Goal: Consume media (video, audio): Watch videos, listen to music or podcasts

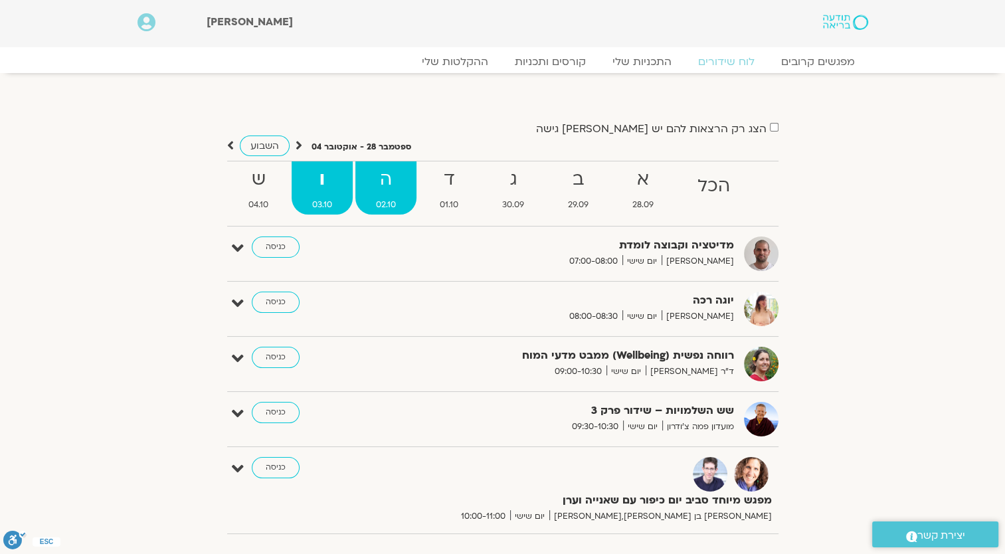
click at [394, 197] on link "ה 02.10" at bounding box center [385, 187] width 61 height 53
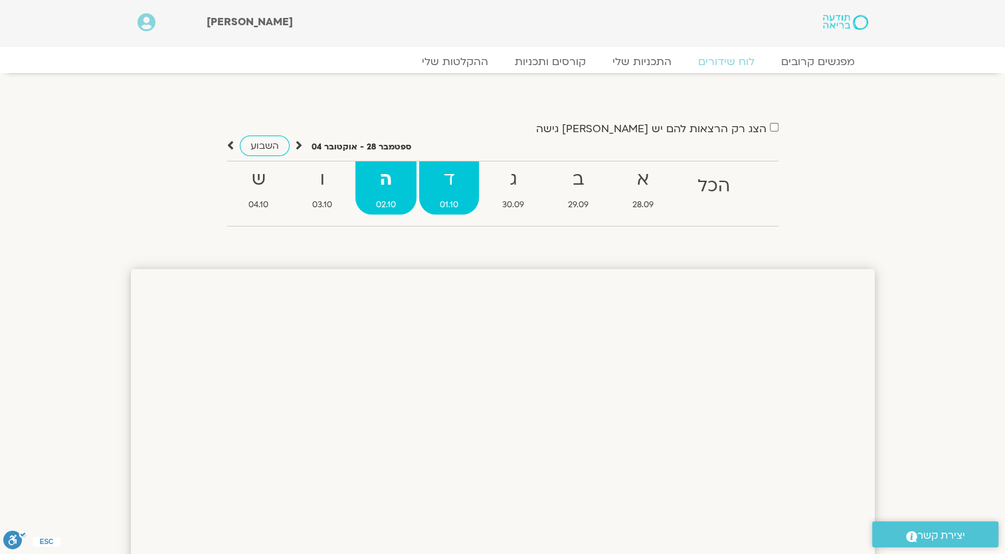
click at [446, 192] on strong "ד" at bounding box center [449, 180] width 60 height 30
click at [447, 191] on strong "ד" at bounding box center [449, 180] width 60 height 30
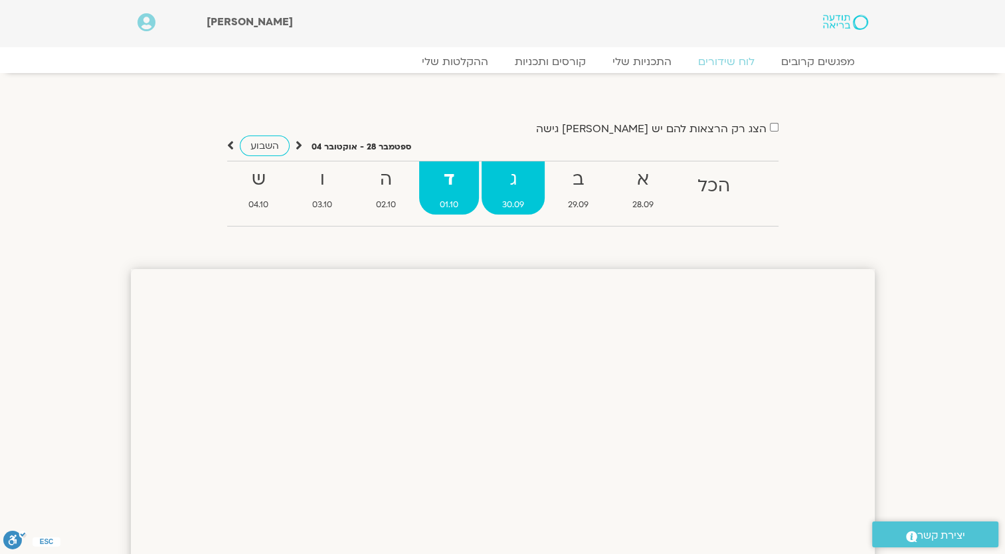
click at [499, 187] on strong "ג" at bounding box center [512, 180] width 63 height 30
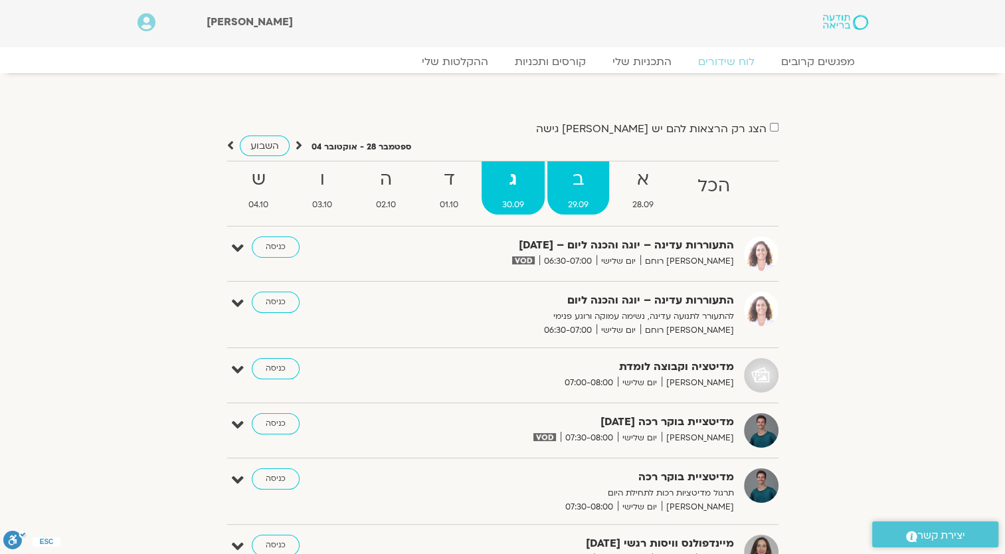
click at [572, 193] on strong "ב" at bounding box center [578, 180] width 62 height 30
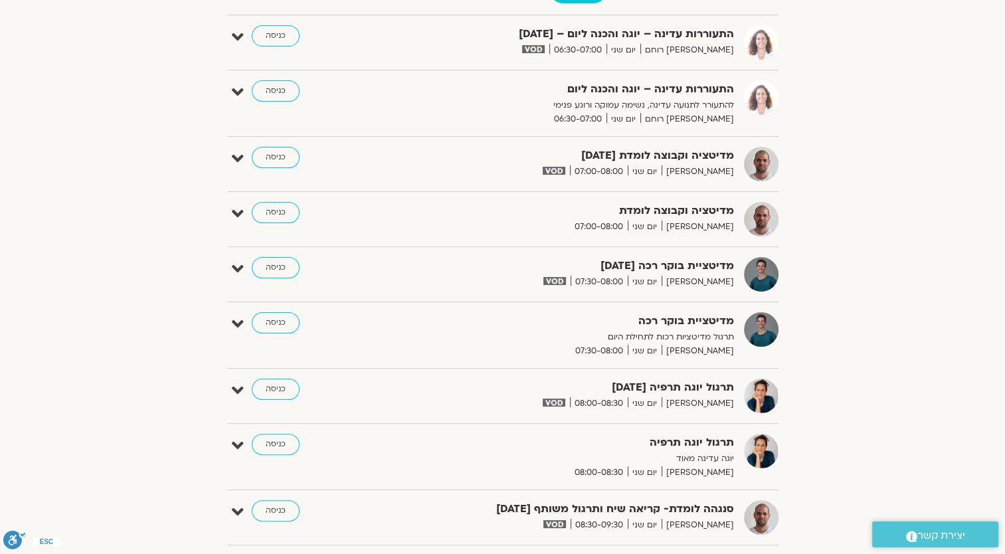
scroll to position [133, 0]
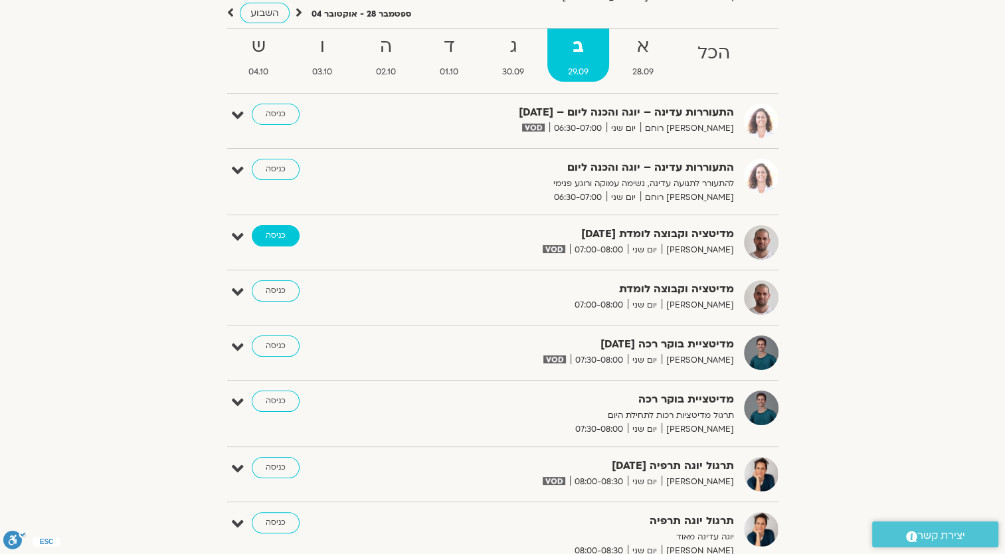
click at [272, 240] on link "כניסה" at bounding box center [276, 235] width 48 height 21
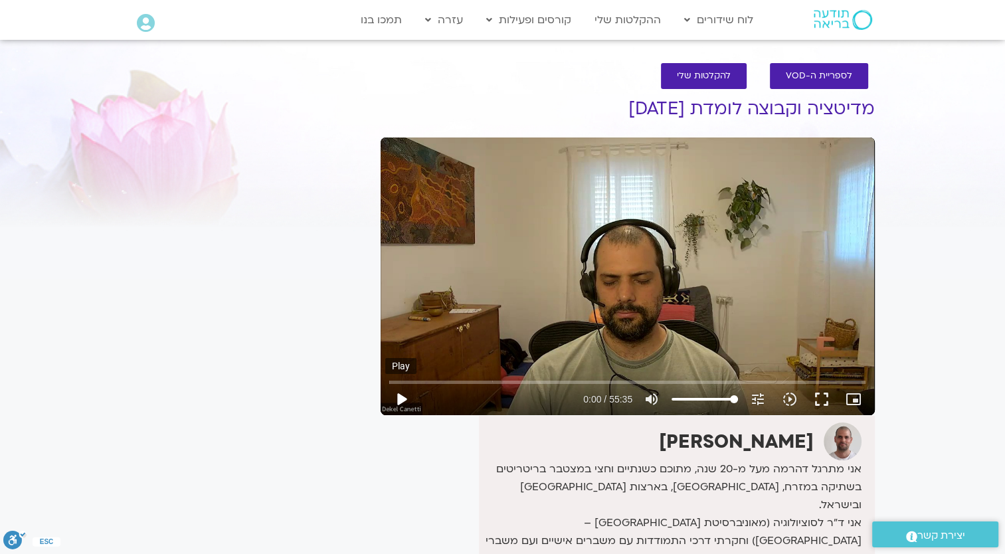
click at [402, 397] on button "play_arrow" at bounding box center [401, 399] width 32 height 32
click at [400, 378] on input "Seek" at bounding box center [627, 382] width 476 height 8
click at [415, 381] on input "Seek" at bounding box center [627, 382] width 476 height 8
click at [426, 381] on input "Seek" at bounding box center [627, 382] width 476 height 8
click at [422, 381] on input "Seek" at bounding box center [627, 382] width 476 height 8
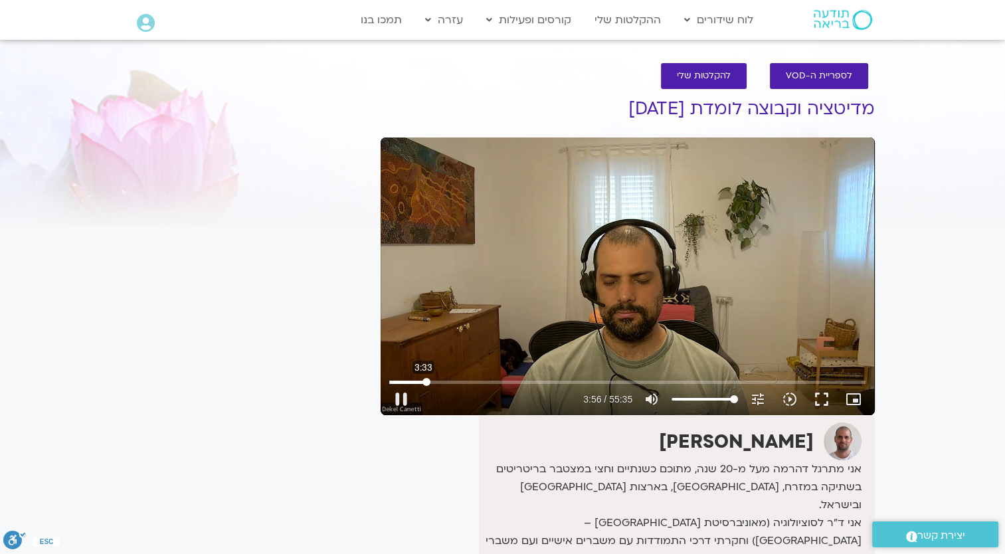
click at [423, 384] on input "Seek" at bounding box center [627, 382] width 476 height 8
click at [403, 394] on button "pause" at bounding box center [401, 399] width 32 height 32
click at [400, 392] on button "play_arrow" at bounding box center [401, 399] width 32 height 32
click at [397, 392] on button "pause" at bounding box center [401, 399] width 32 height 32
type input "2000.720453"
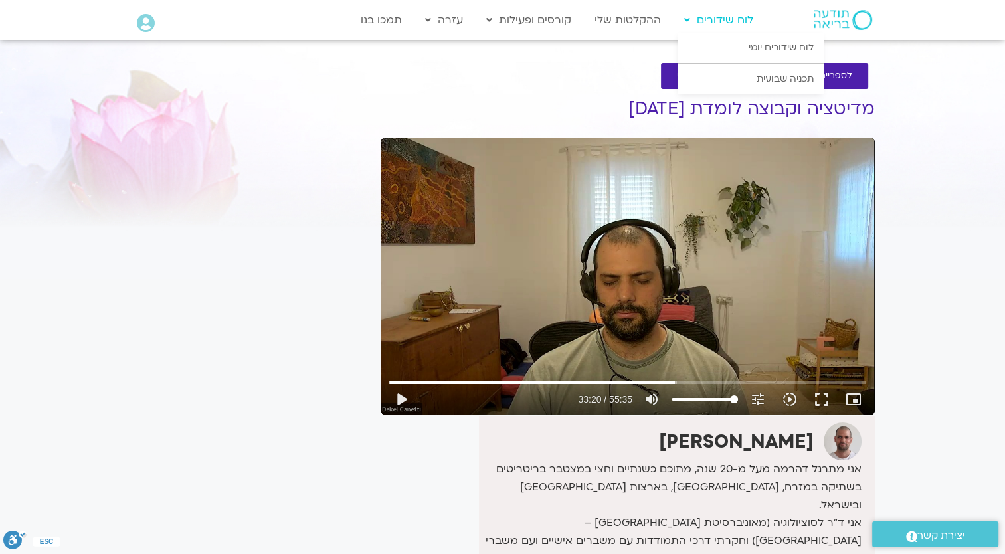
click at [711, 13] on link "לוח שידורים" at bounding box center [718, 19] width 82 height 25
click at [749, 50] on link "לוח שידורים יומי" at bounding box center [750, 48] width 146 height 31
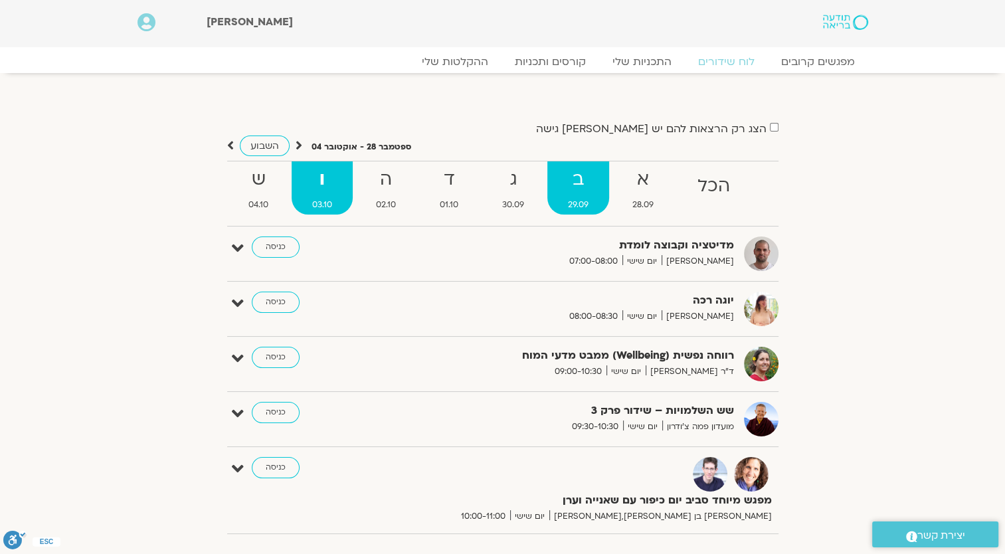
click at [584, 183] on strong "ב" at bounding box center [578, 180] width 62 height 30
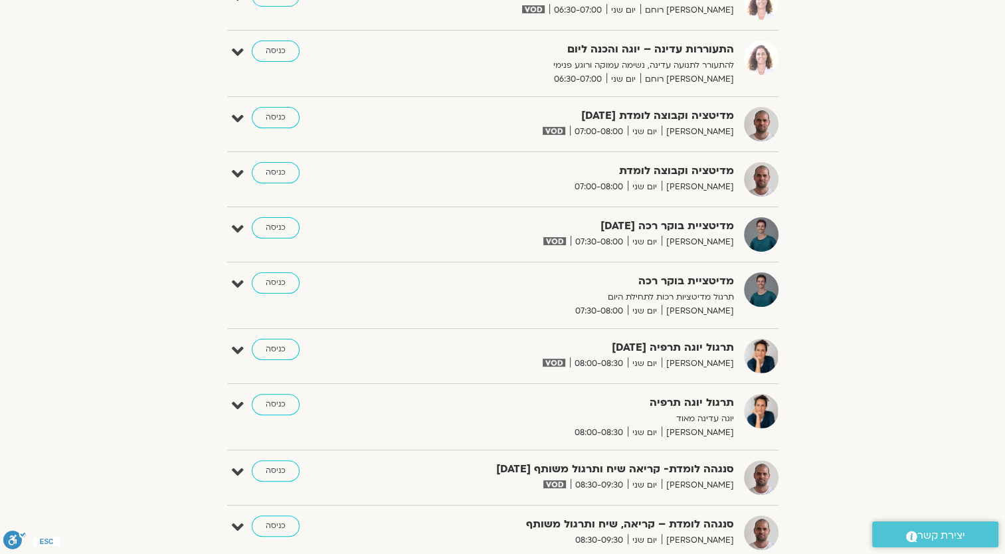
scroll to position [66, 0]
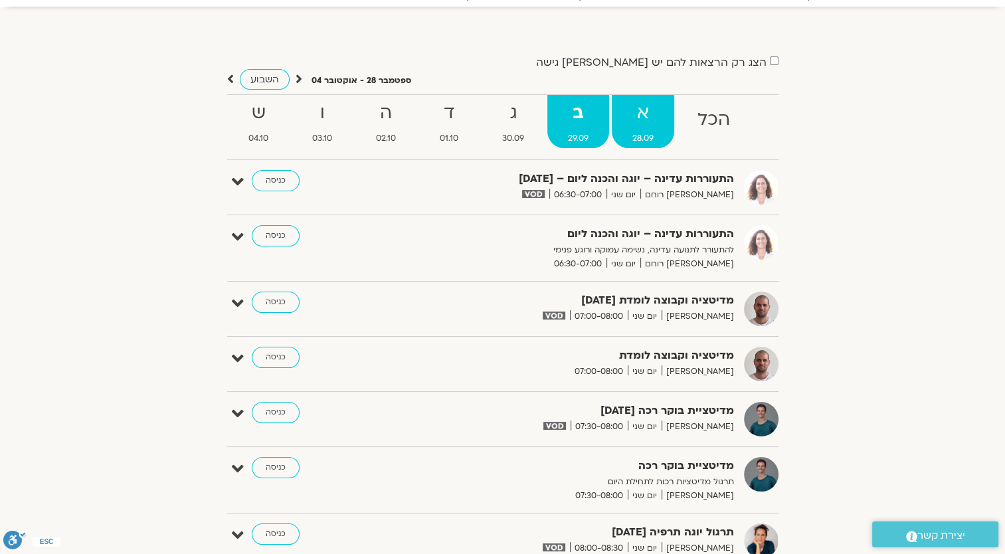
click at [640, 118] on strong "א" at bounding box center [643, 113] width 62 height 30
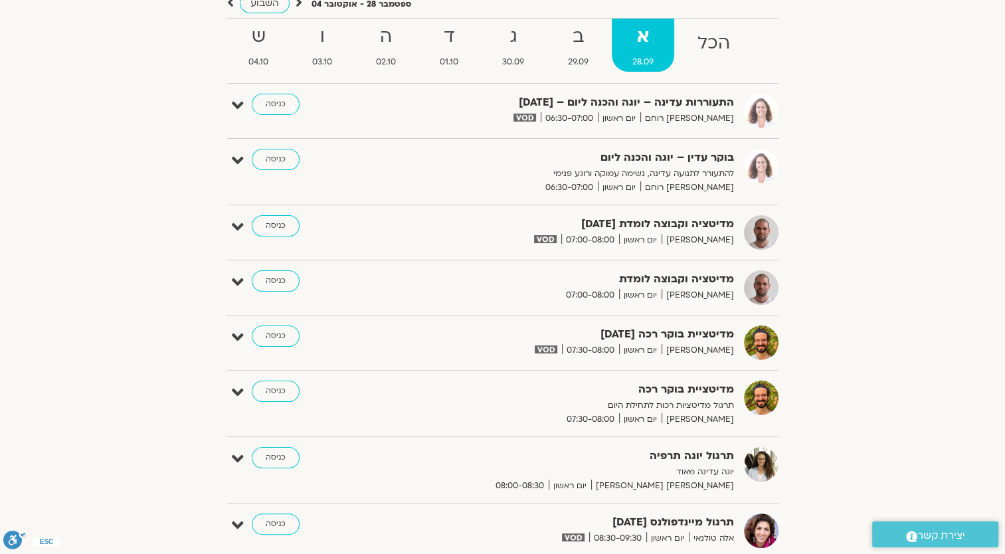
scroll to position [133, 0]
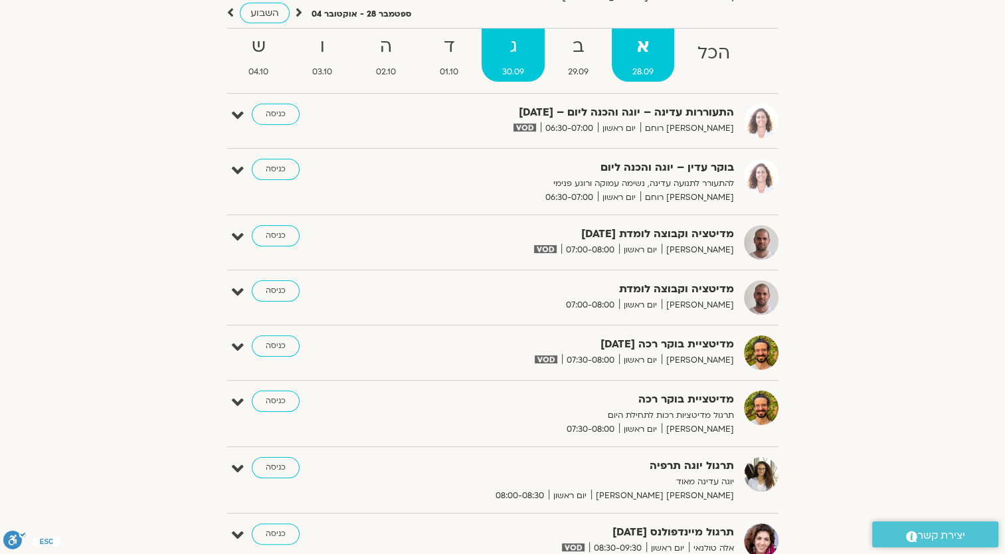
click at [533, 62] on link "ג 30.09" at bounding box center [512, 55] width 63 height 53
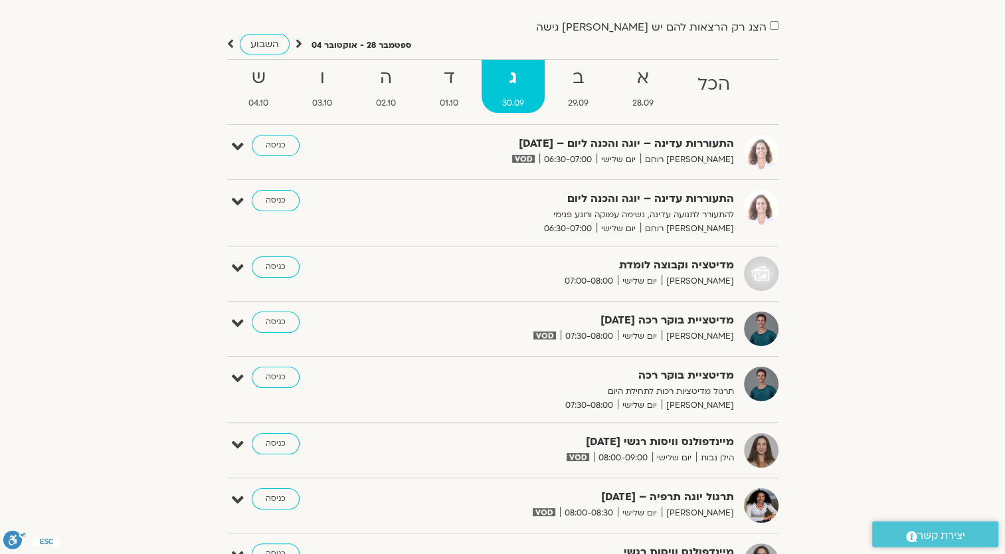
scroll to position [66, 0]
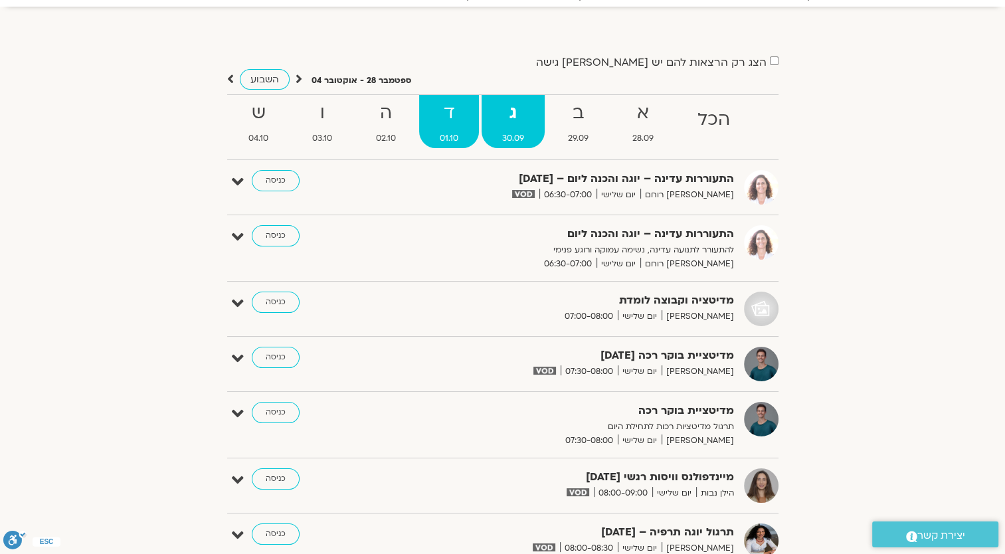
click at [453, 123] on strong "ד" at bounding box center [449, 113] width 60 height 30
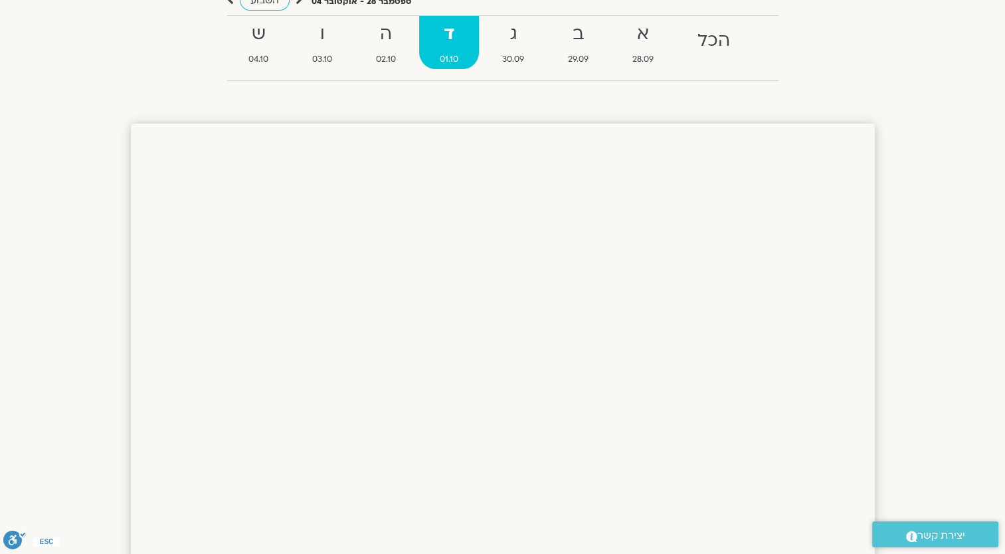
scroll to position [133, 0]
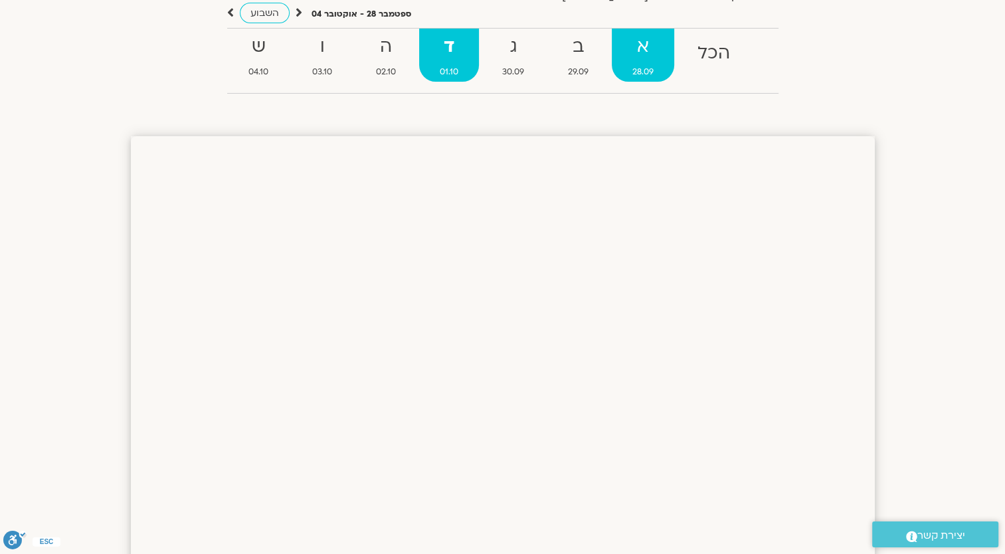
click at [656, 61] on strong "א" at bounding box center [643, 47] width 62 height 30
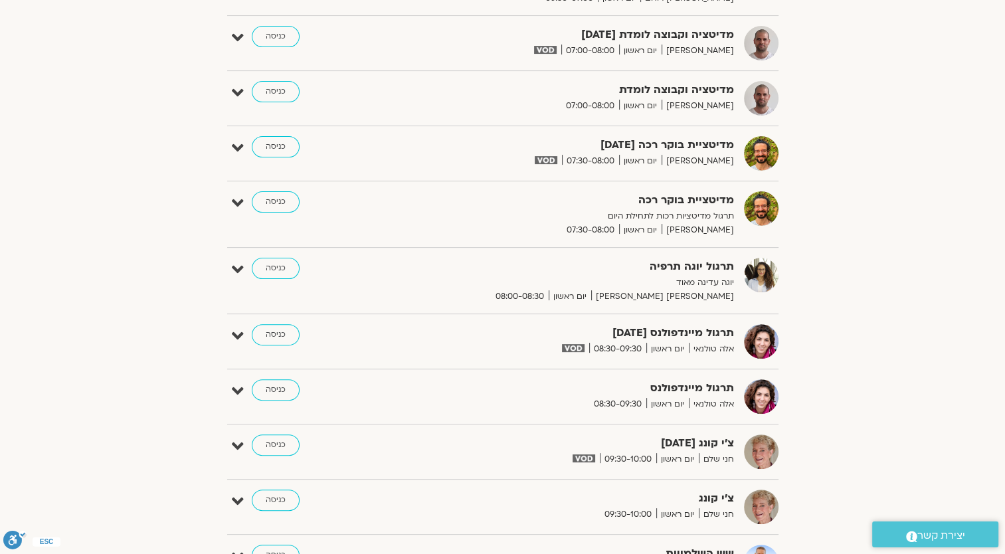
scroll to position [66, 0]
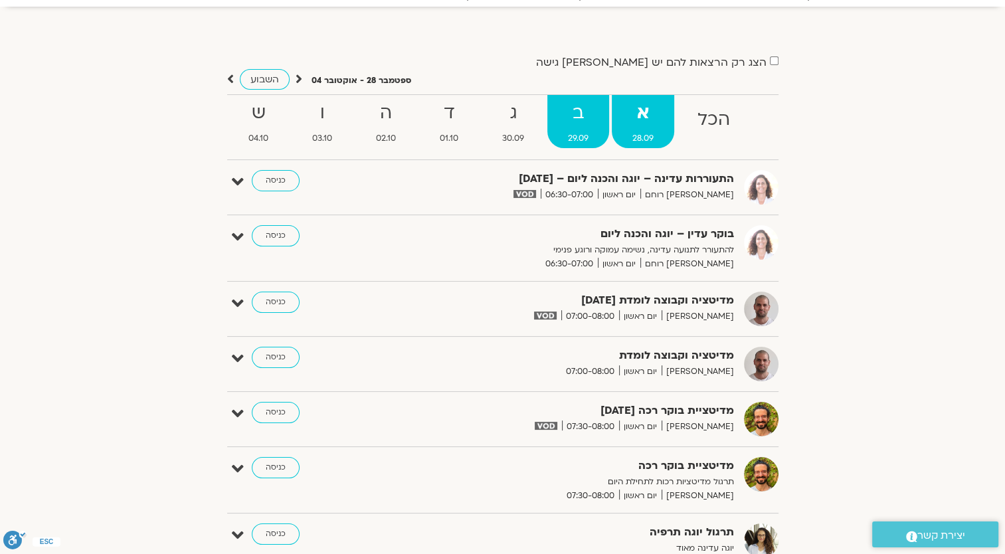
click at [595, 122] on strong "ב" at bounding box center [578, 113] width 62 height 30
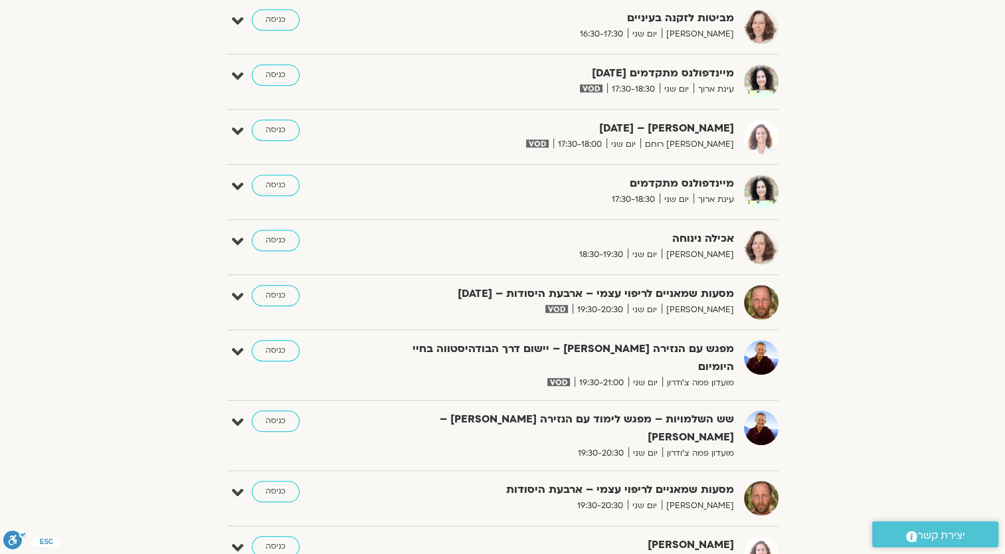
scroll to position [996, 0]
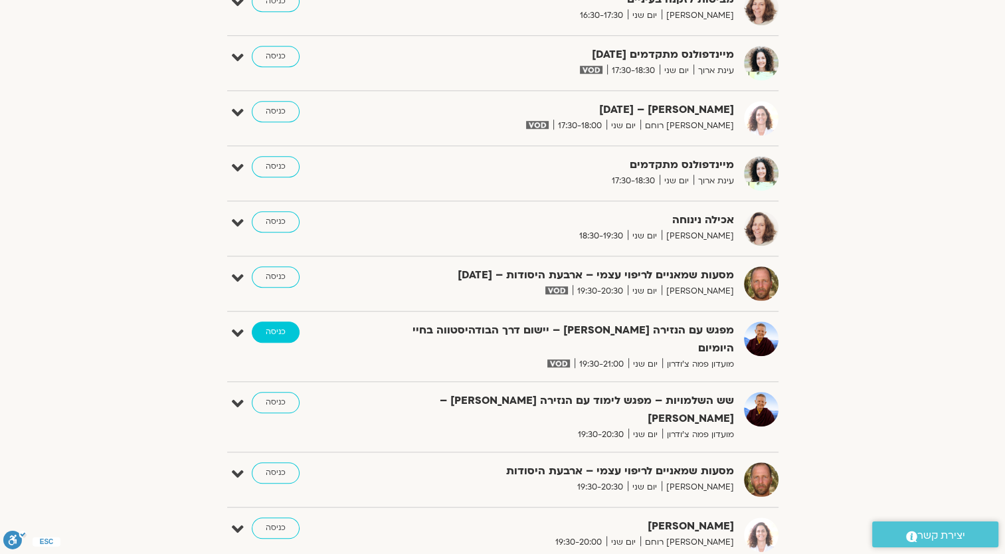
click at [290, 329] on link "כניסה" at bounding box center [276, 331] width 48 height 21
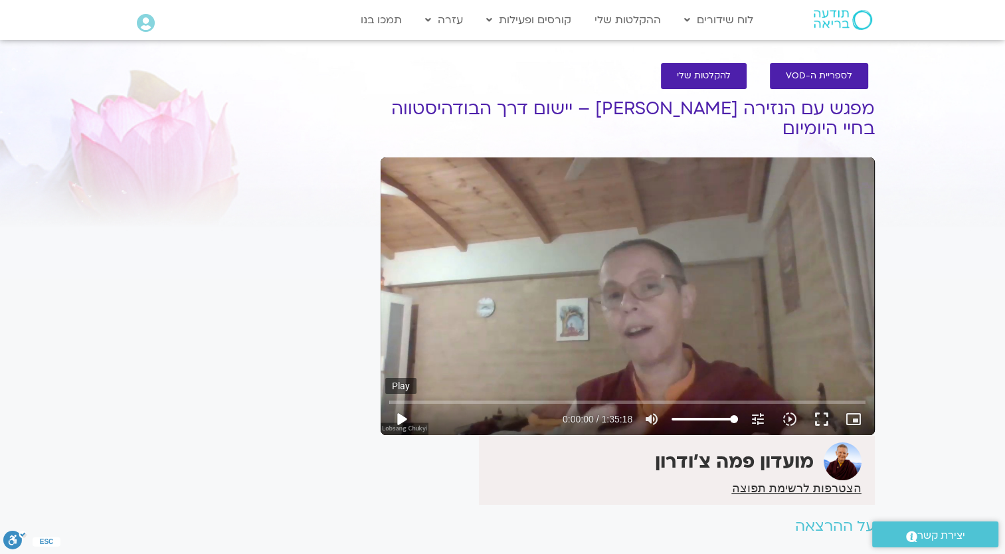
click at [403, 418] on button "play_arrow" at bounding box center [401, 419] width 32 height 32
click at [687, 399] on input "Seek" at bounding box center [627, 402] width 476 height 8
click at [663, 400] on input "Seek" at bounding box center [627, 402] width 476 height 8
type input "5718.28"
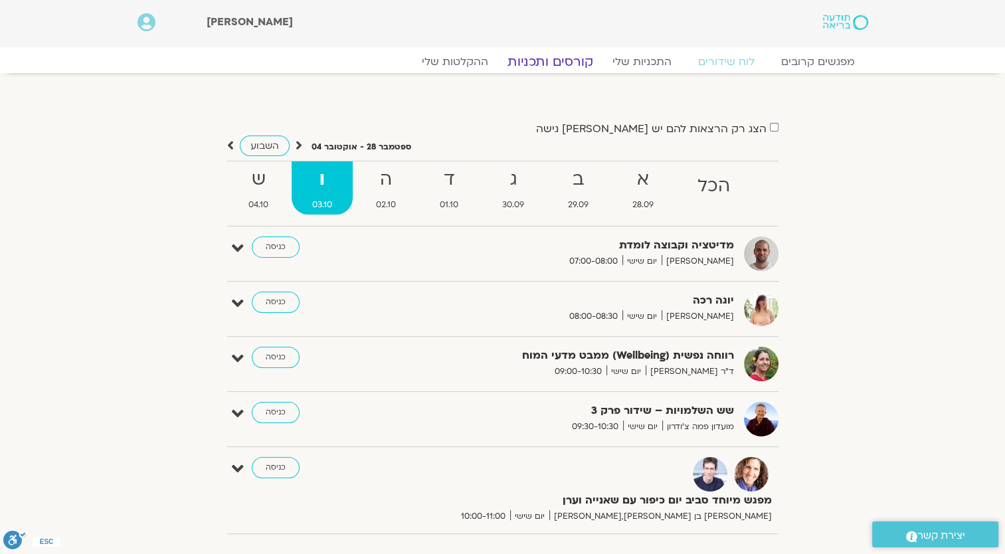
click at [533, 62] on link "קורסים ותכניות" at bounding box center [549, 62] width 117 height 16
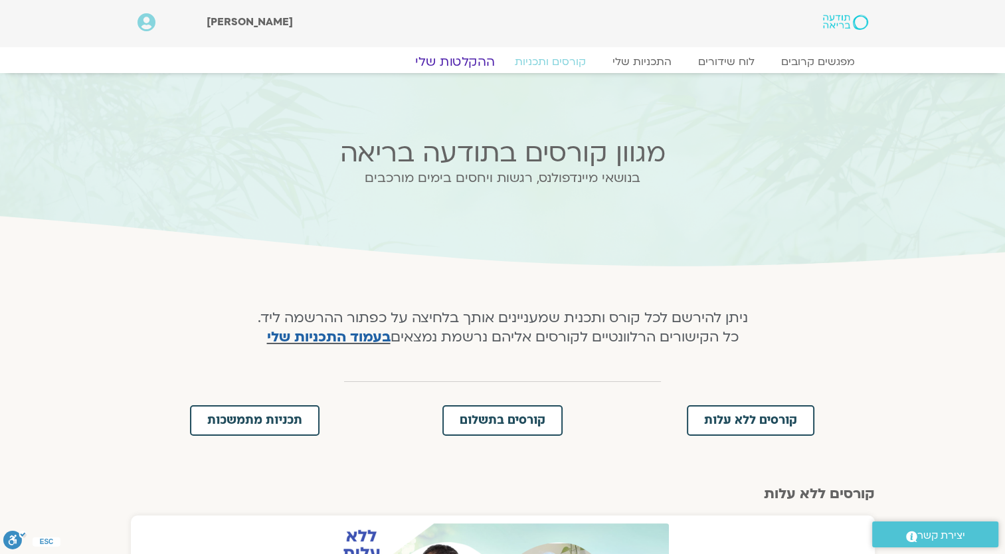
click at [479, 63] on link "ההקלטות שלי" at bounding box center [455, 62] width 112 height 16
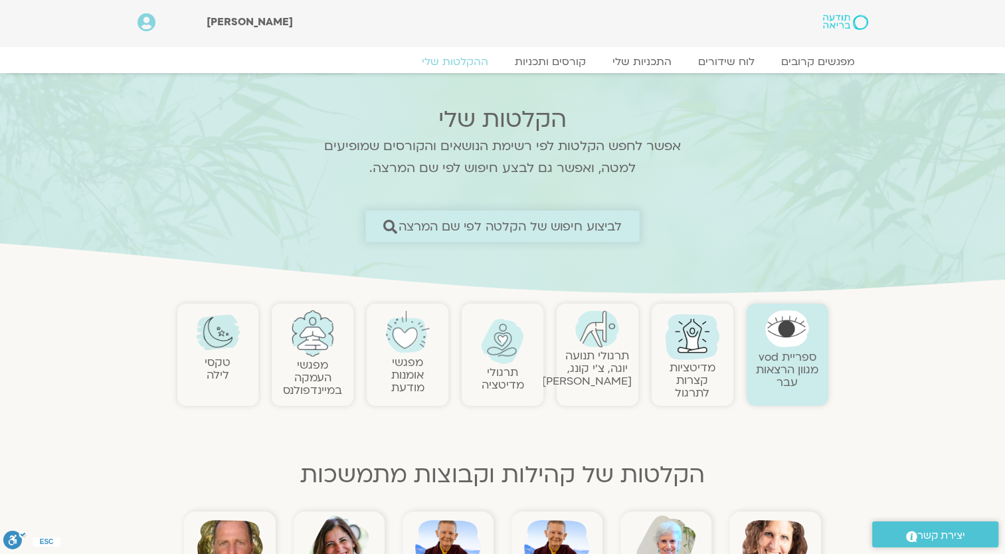
click at [584, 232] on span "לביצוע חיפוש של הקלטה לפי שם המרצה" at bounding box center [510, 226] width 224 height 14
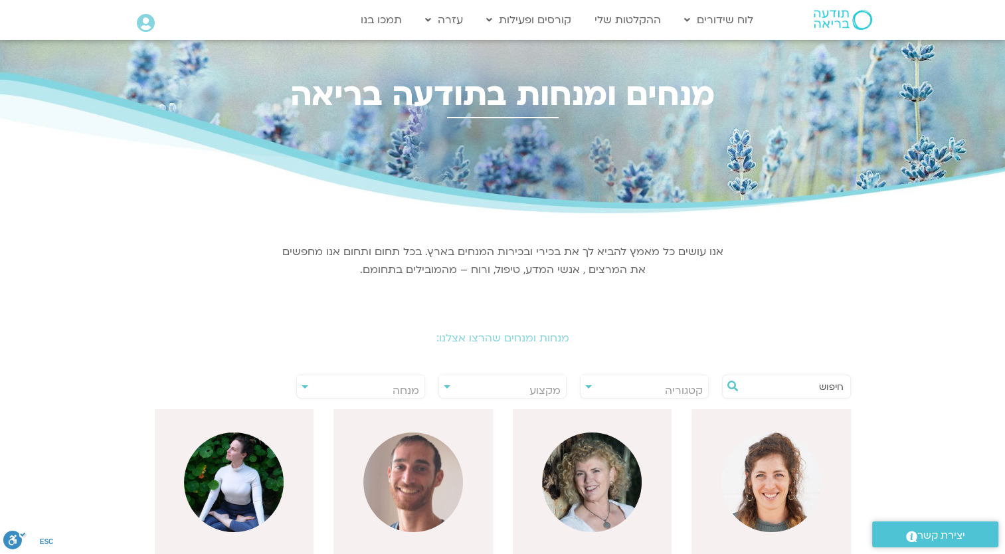
click at [795, 385] on input "text" at bounding box center [792, 386] width 101 height 23
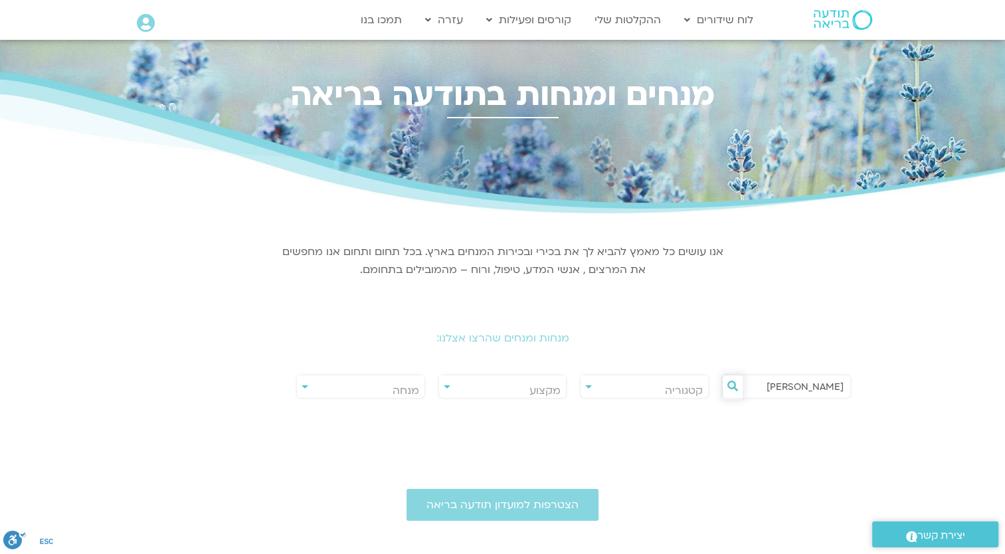
click at [732, 388] on icon at bounding box center [732, 385] width 11 height 11
click at [784, 388] on input "לובסנג" at bounding box center [792, 386] width 101 height 23
drag, startPoint x: 784, startPoint y: 388, endPoint x: 867, endPoint y: 388, distance: 82.3
click at [867, 388] on div "**********" at bounding box center [503, 389] width 744 height 37
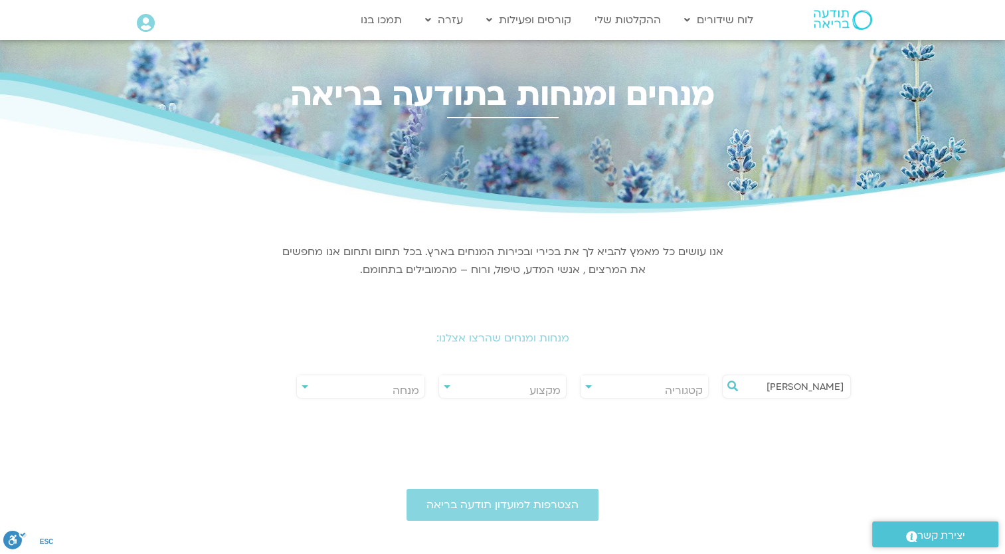
type input "צ"
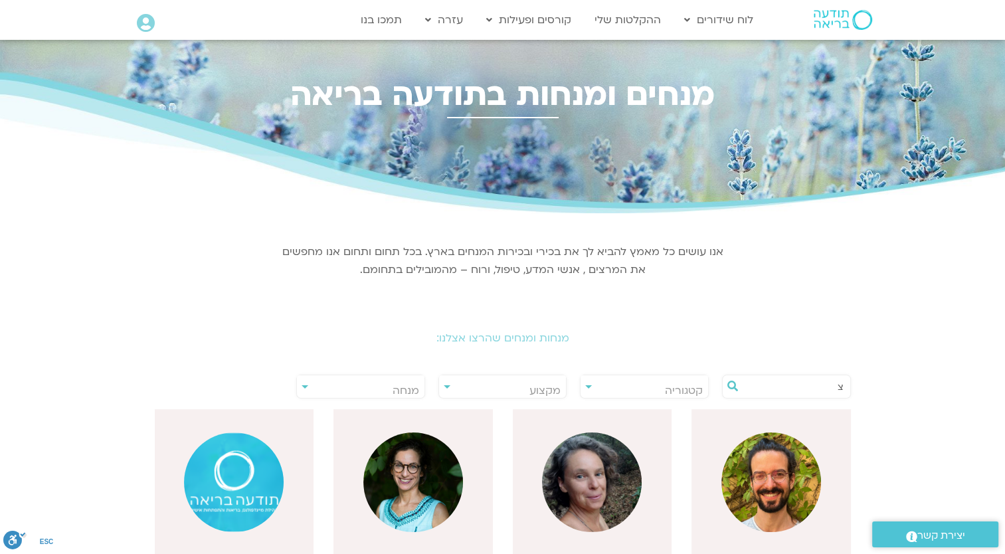
click at [795, 391] on input "צ" at bounding box center [792, 386] width 101 height 23
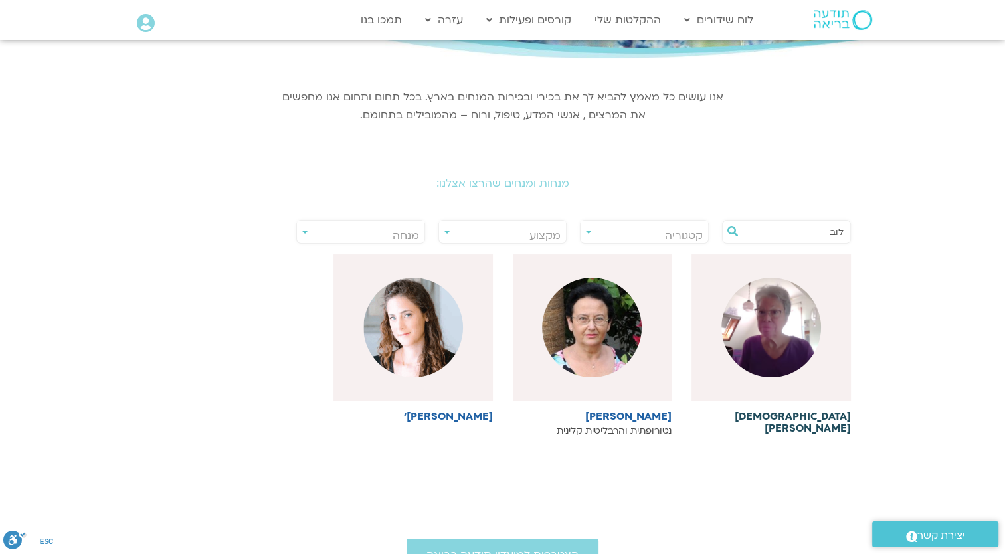
scroll to position [199, 0]
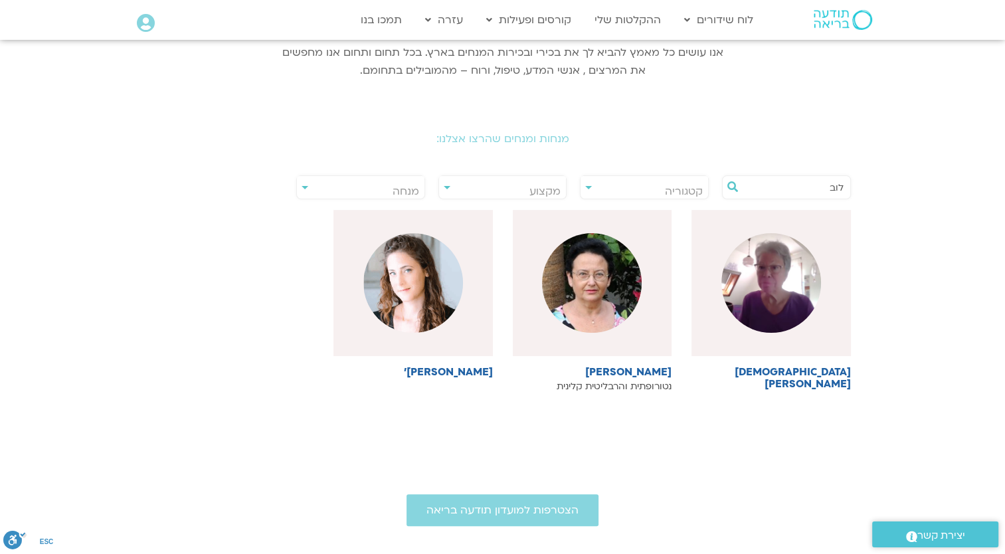
drag, startPoint x: 823, startPoint y: 190, endPoint x: 847, endPoint y: 190, distance: 23.9
click at [847, 190] on div "לוב" at bounding box center [786, 187] width 129 height 24
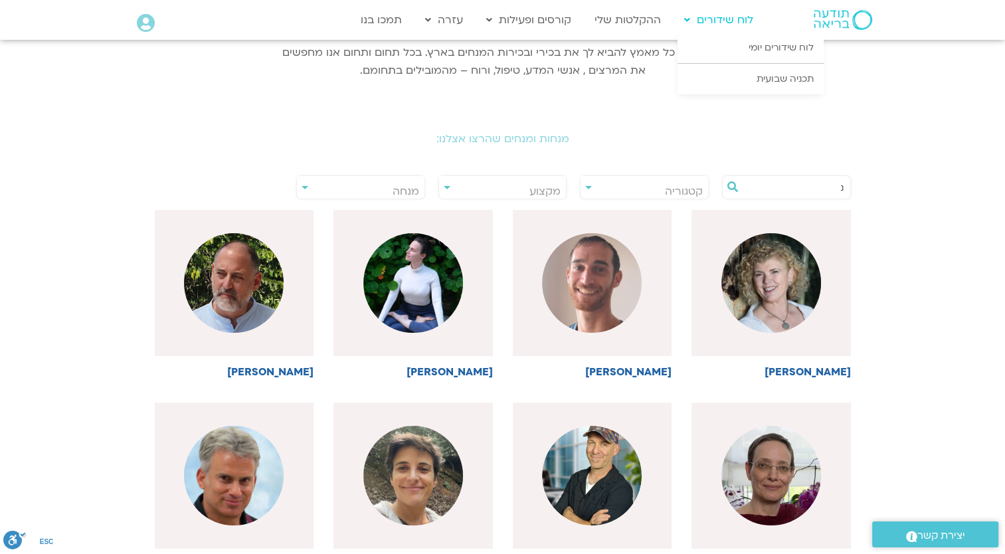
type input "נ"
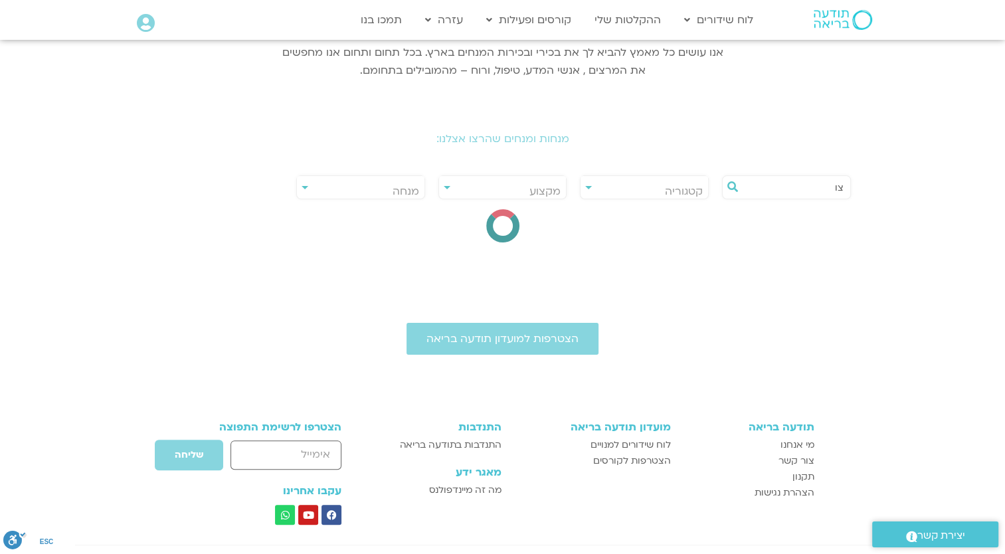
type input "צ"
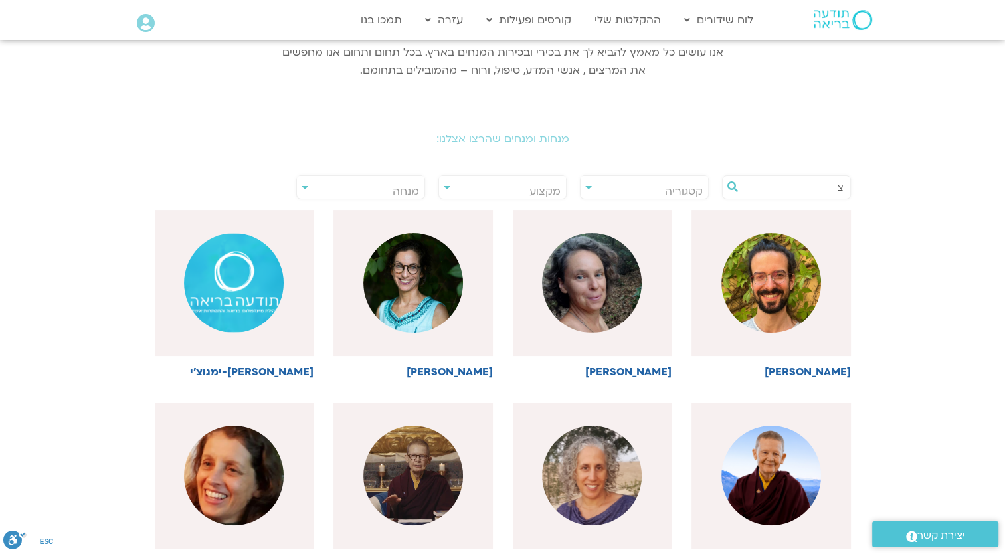
type input "צ"
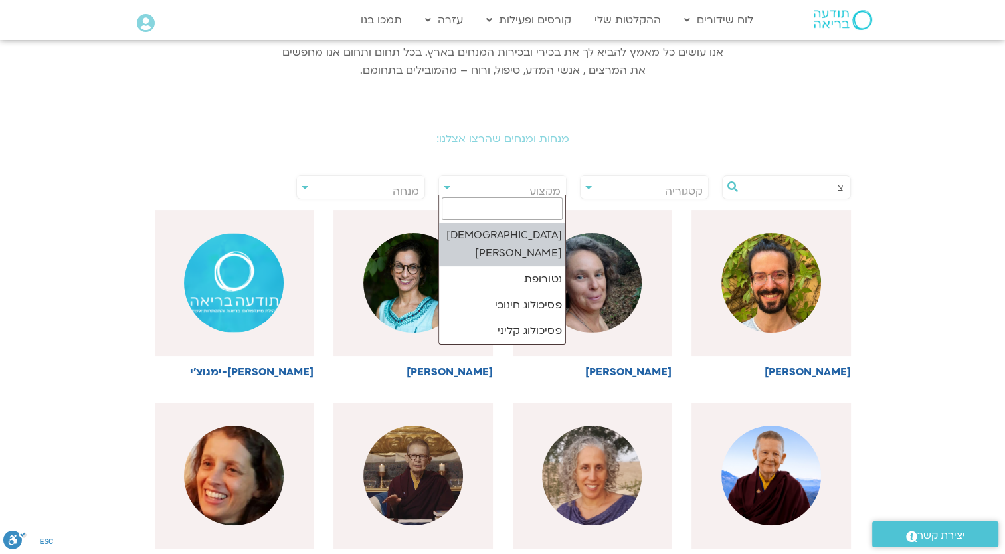
click at [444, 190] on span "מקצוע" at bounding box center [502, 191] width 127 height 31
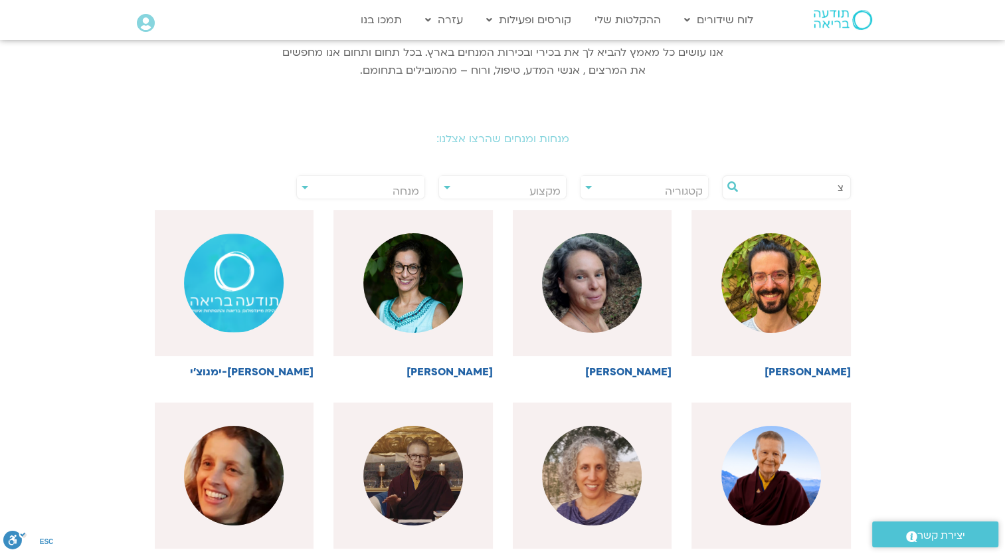
click at [773, 193] on input "צ" at bounding box center [792, 187] width 101 height 23
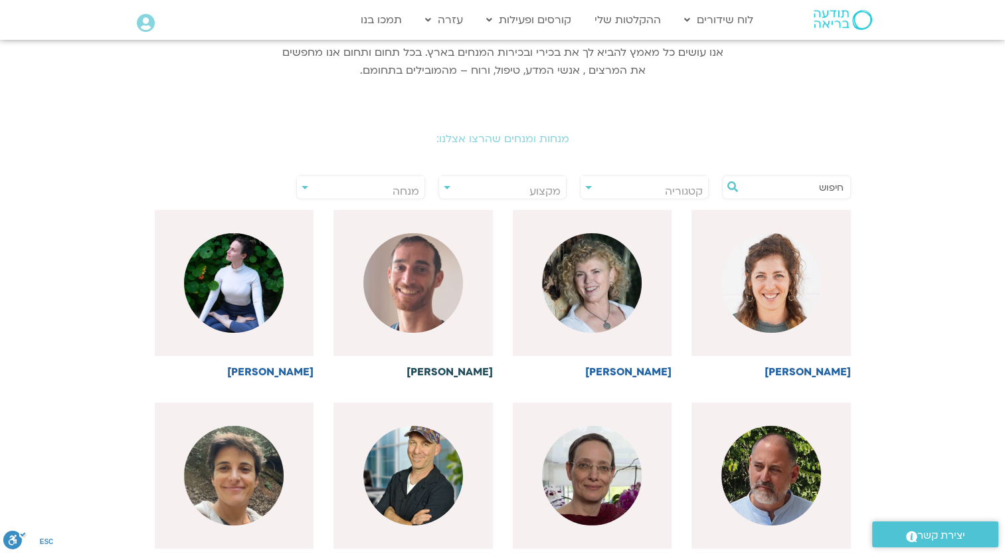
click at [421, 309] on img at bounding box center [413, 283] width 100 height 100
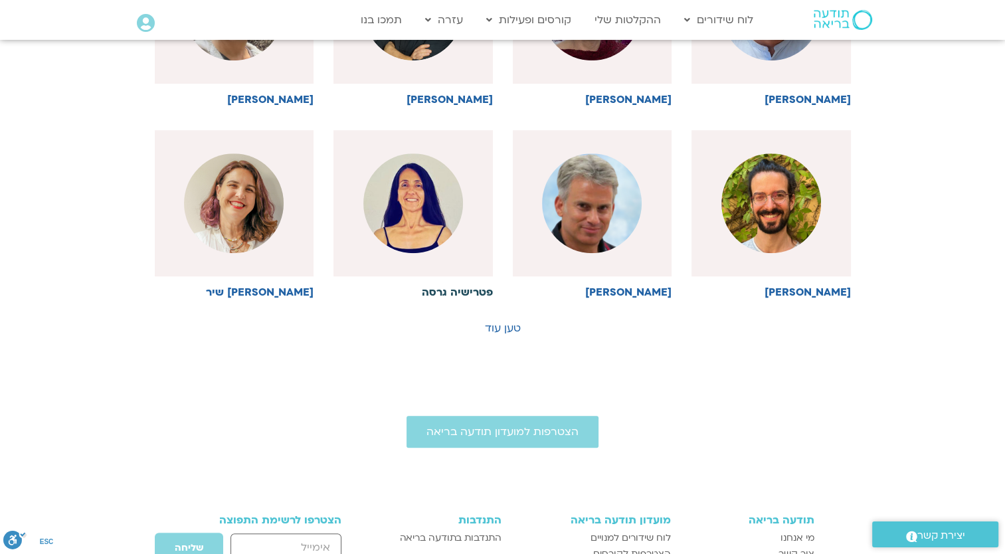
scroll to position [598, 0]
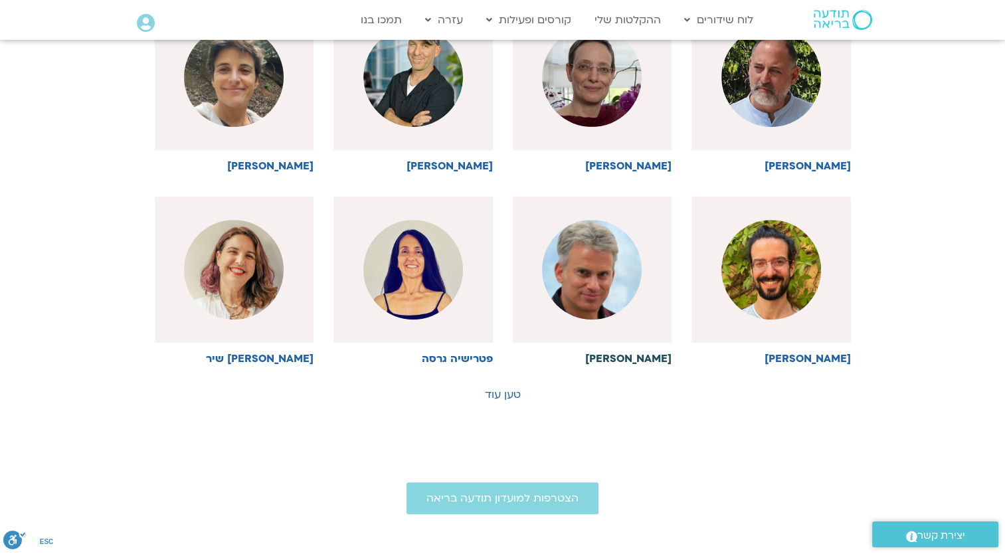
click at [600, 286] on img at bounding box center [592, 270] width 100 height 100
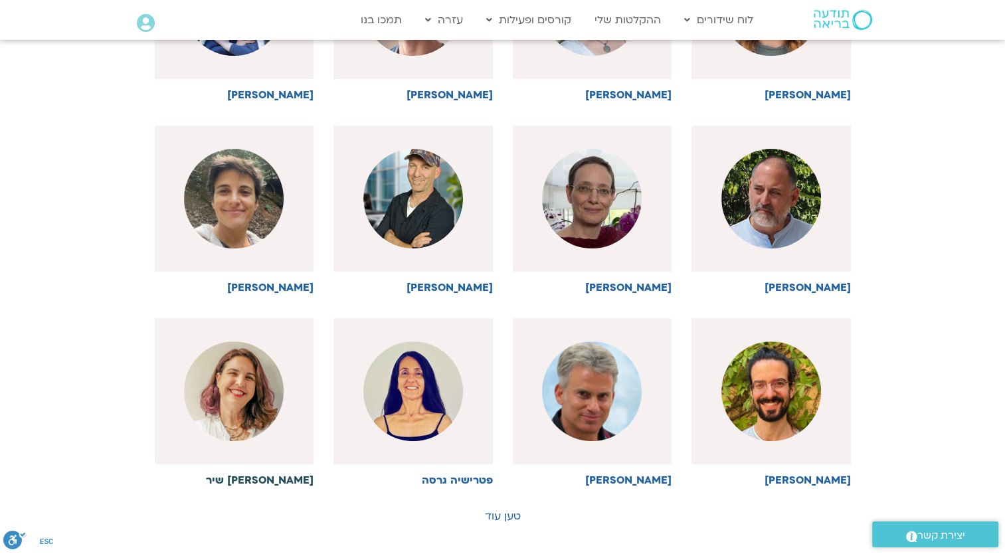
scroll to position [465, 0]
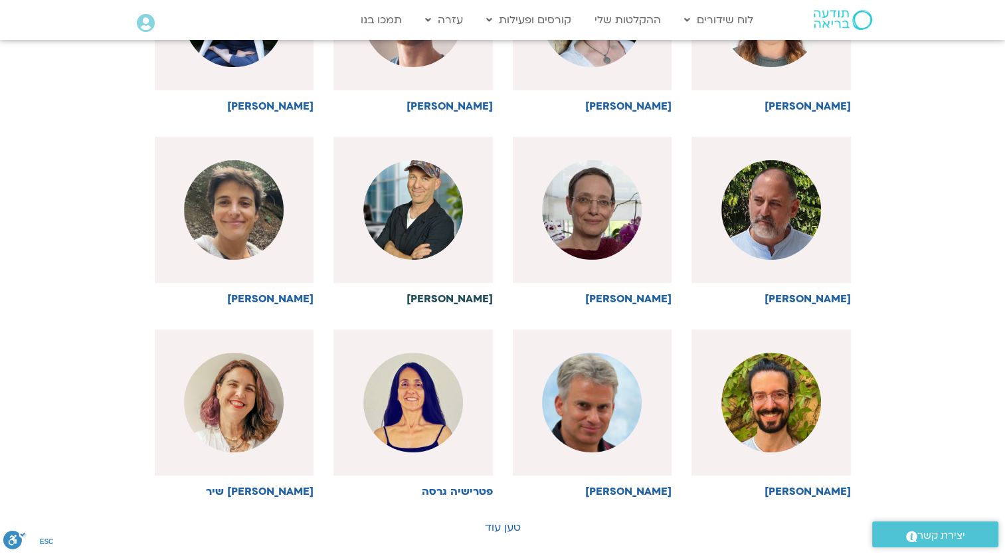
click at [401, 214] on img at bounding box center [413, 210] width 100 height 100
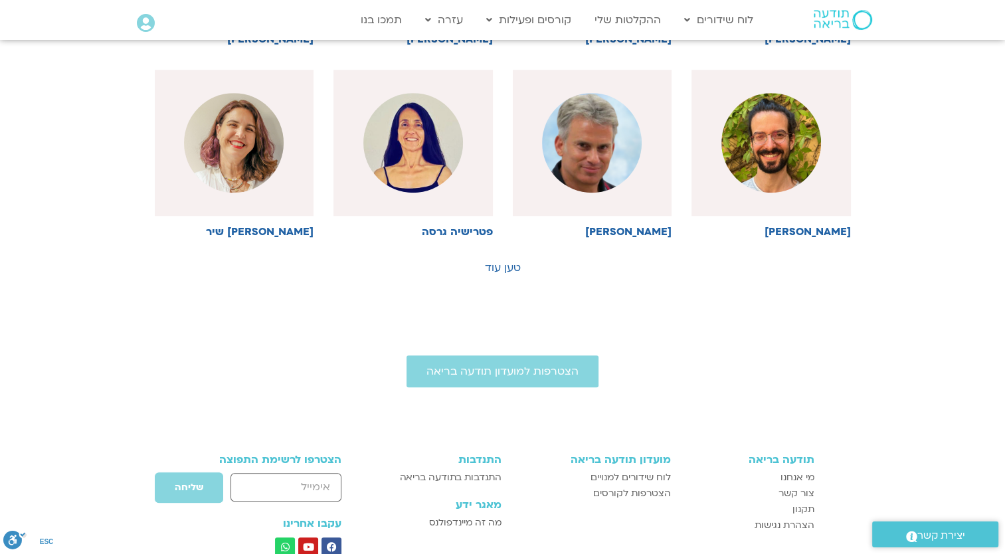
scroll to position [730, 0]
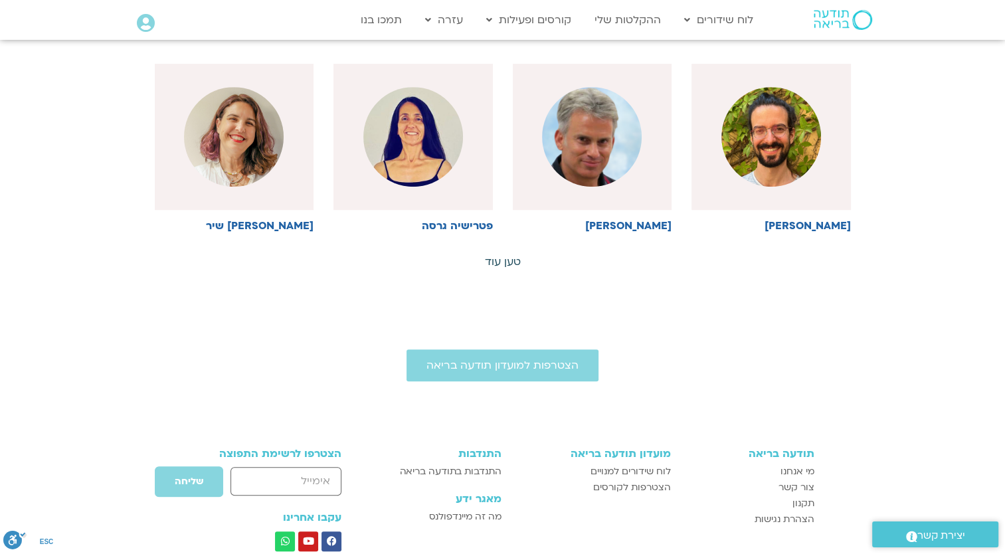
click at [505, 260] on link "טען עוד" at bounding box center [503, 261] width 36 height 15
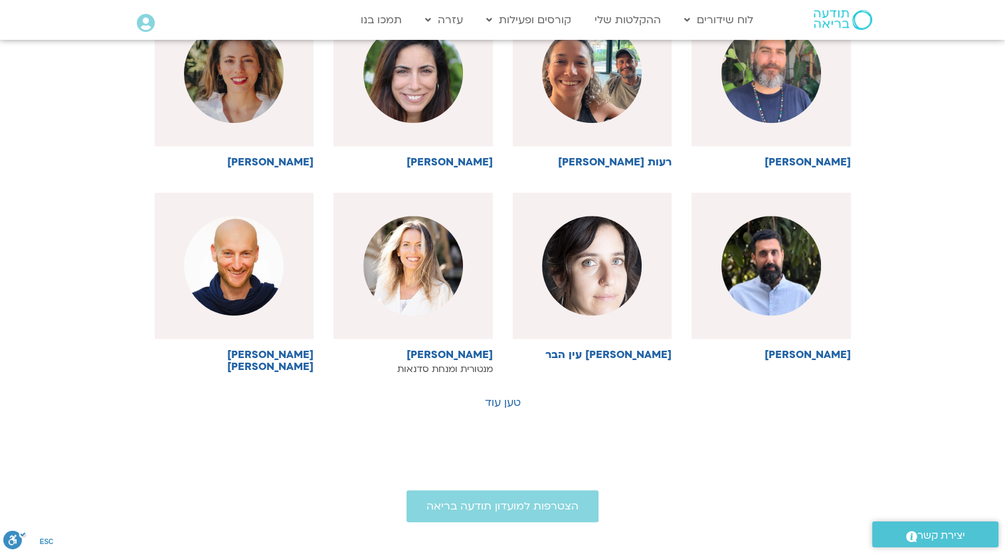
scroll to position [1195, 0]
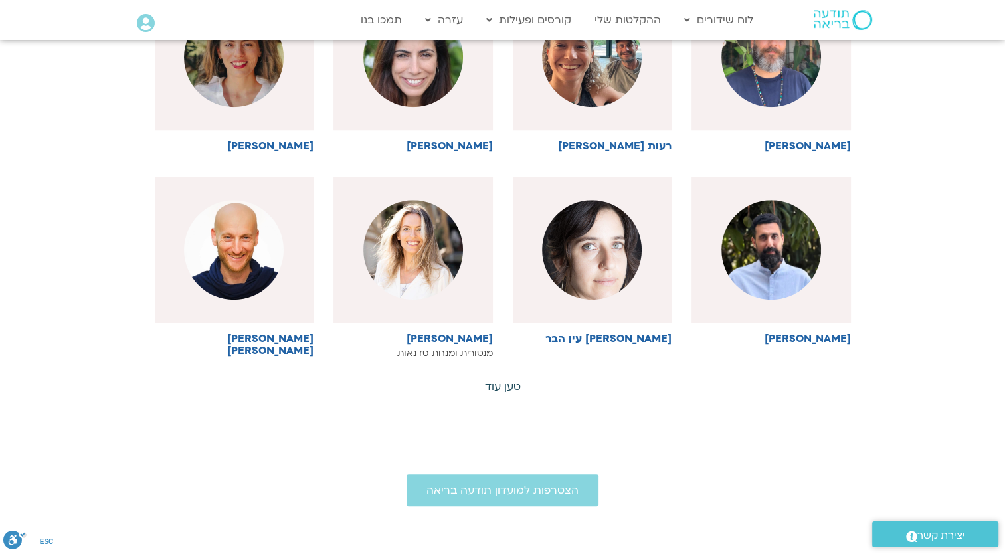
click at [495, 379] on link "טען עוד" at bounding box center [503, 386] width 36 height 15
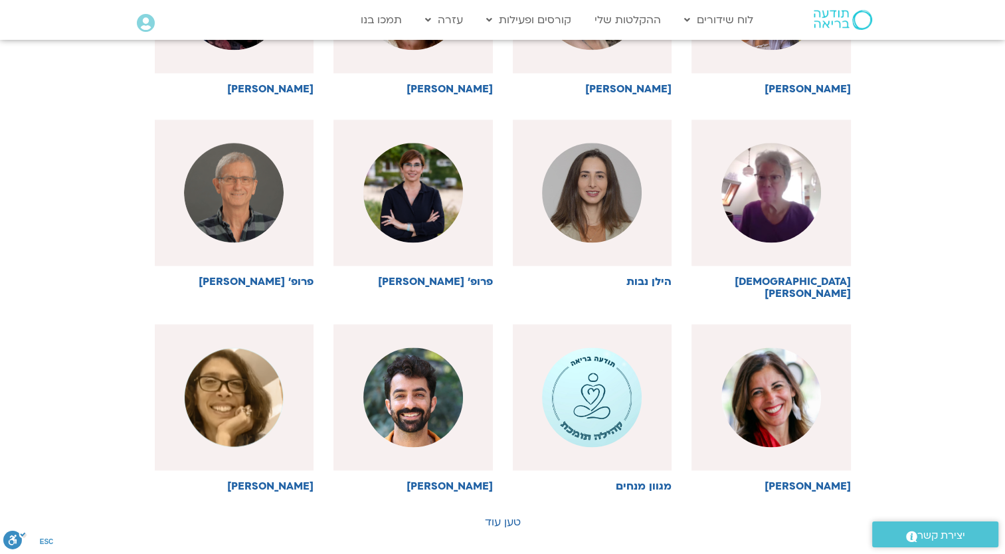
scroll to position [1660, 0]
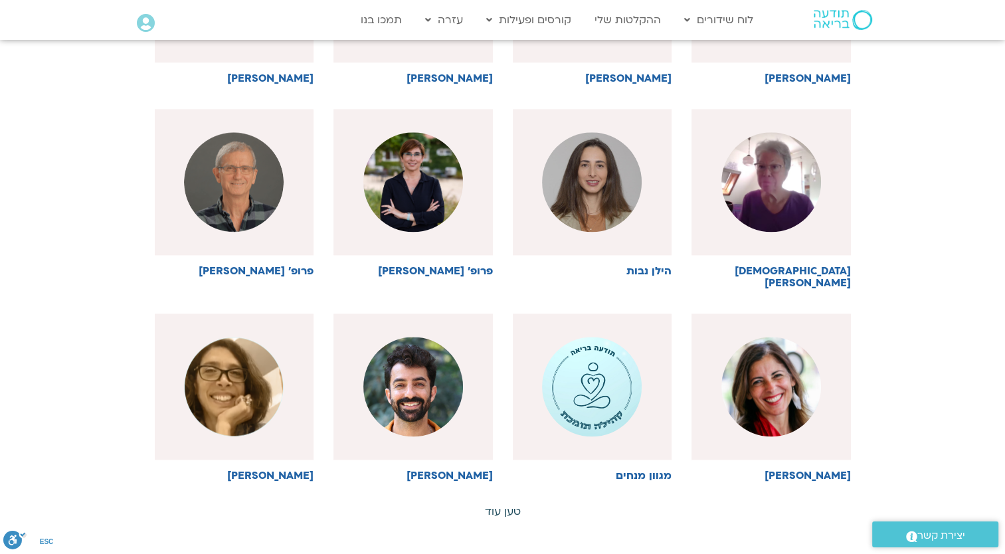
click at [507, 504] on link "טען עוד" at bounding box center [503, 511] width 36 height 15
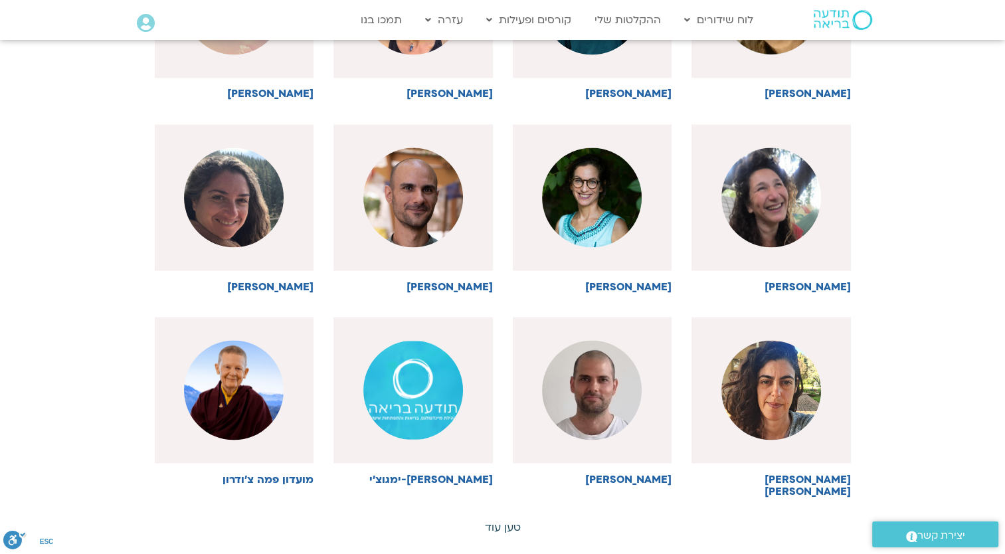
scroll to position [2258, 0]
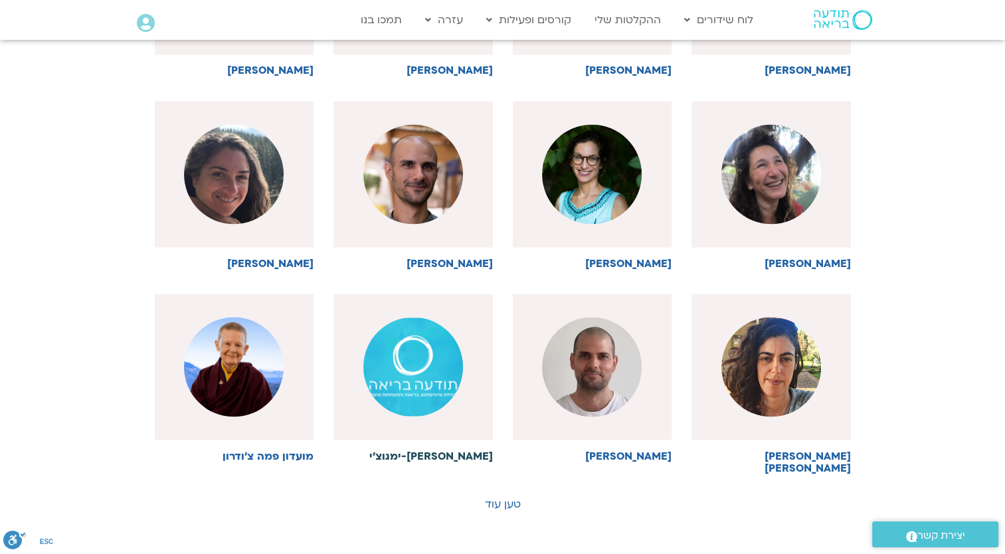
click at [417, 341] on img at bounding box center [413, 367] width 100 height 100
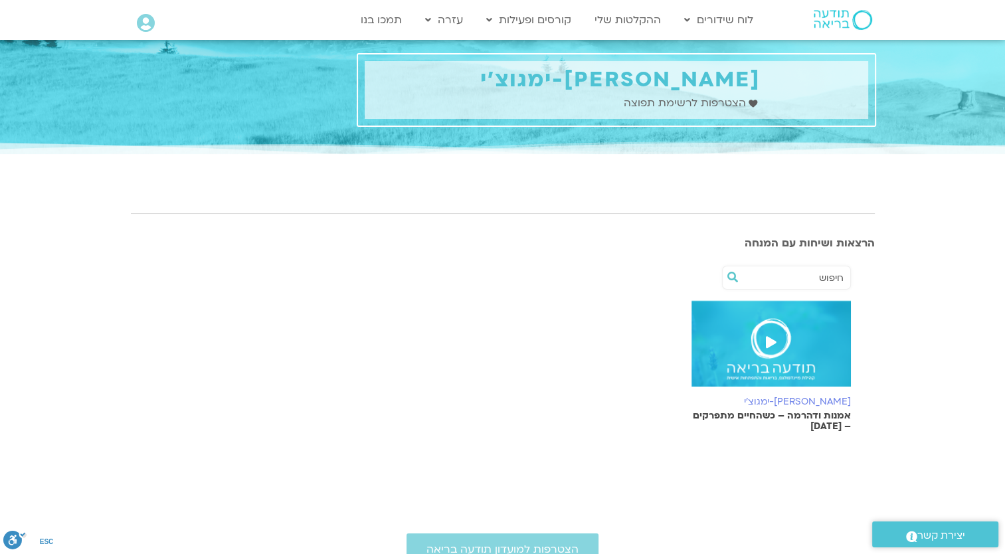
click at [756, 355] on img at bounding box center [770, 350] width 159 height 100
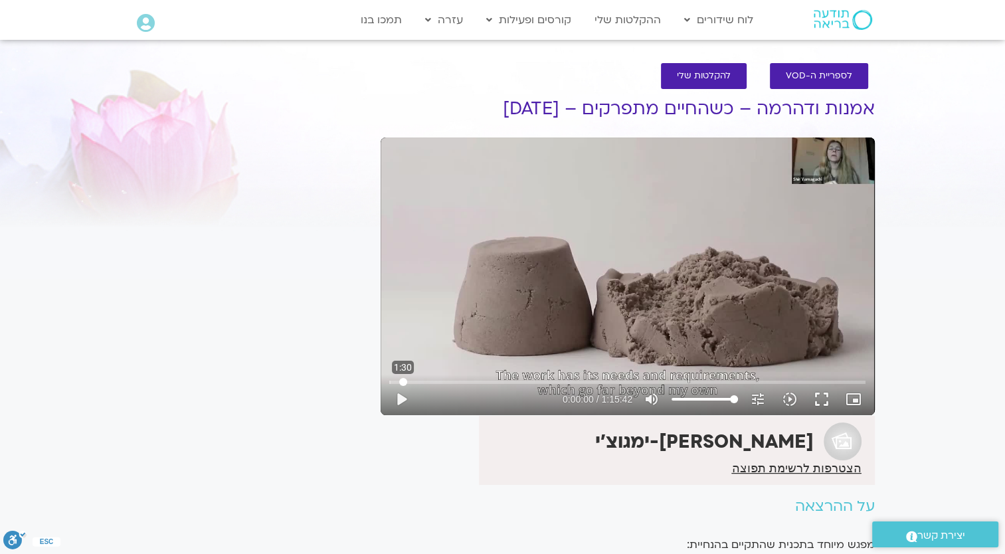
click at [402, 382] on input "Seek" at bounding box center [627, 382] width 476 height 8
click at [513, 377] on div "Skip Ad 19:33 play_arrow 0:01:32 / 1:15:42 volume_up Mute tune Resolution Auto …" at bounding box center [627, 393] width 484 height 43
click at [511, 378] on input "Seek" at bounding box center [627, 382] width 476 height 8
click at [562, 381] on input "Seek" at bounding box center [627, 382] width 476 height 8
type input "1639.055604"
